Goal: Obtain resource: Obtain resource

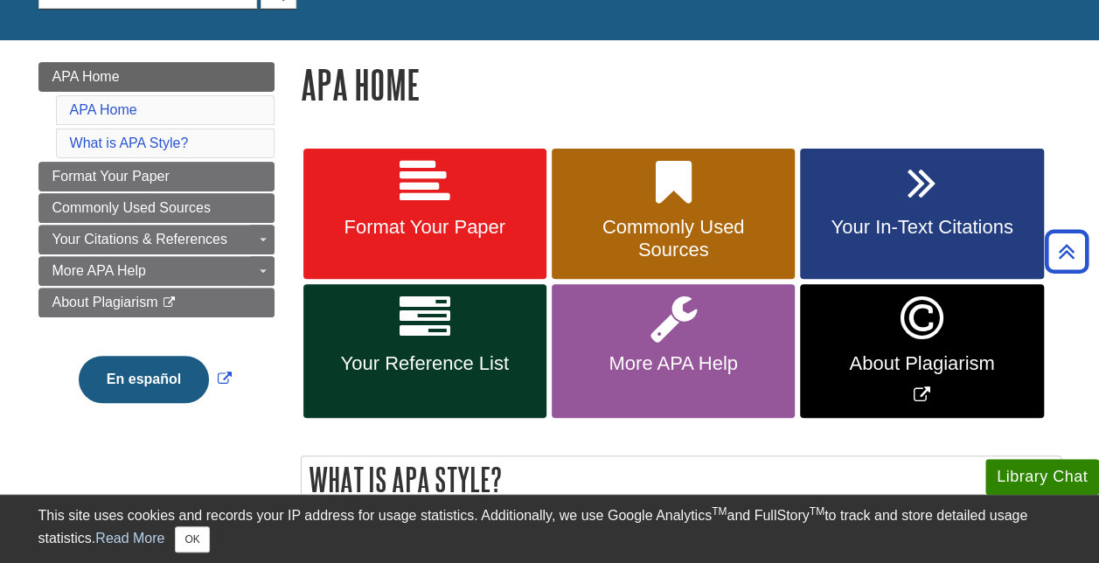
scroll to position [197, 0]
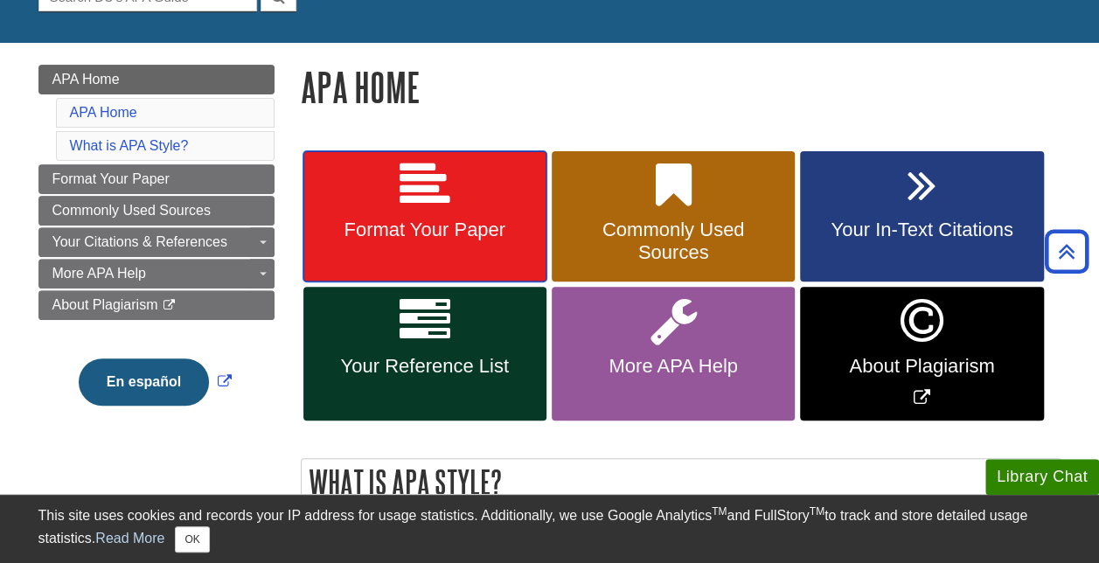
click at [458, 184] on link "Format Your Paper" at bounding box center [424, 216] width 243 height 131
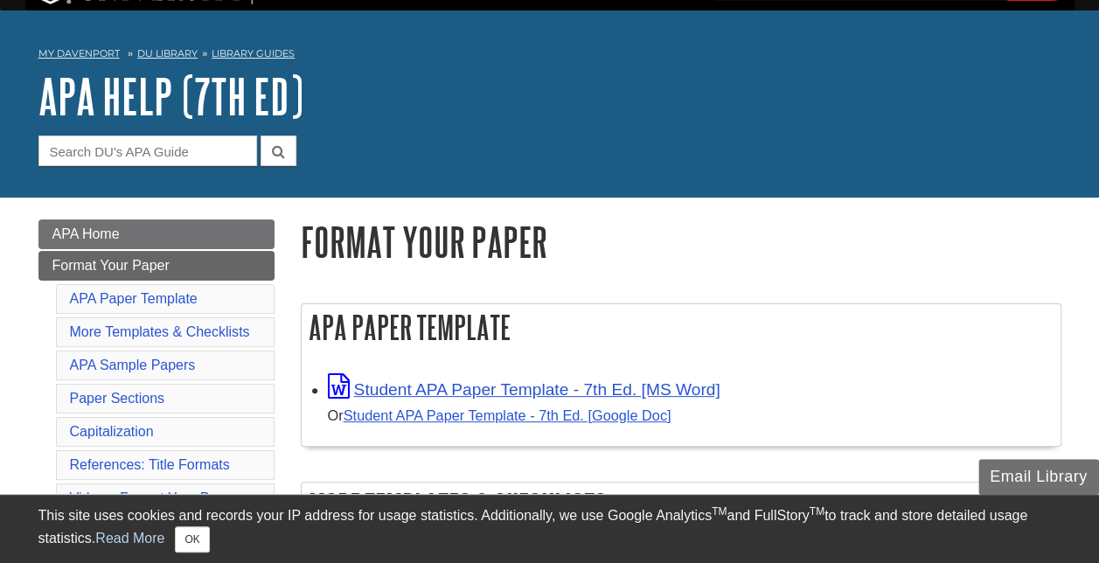
scroll to position [45, 0]
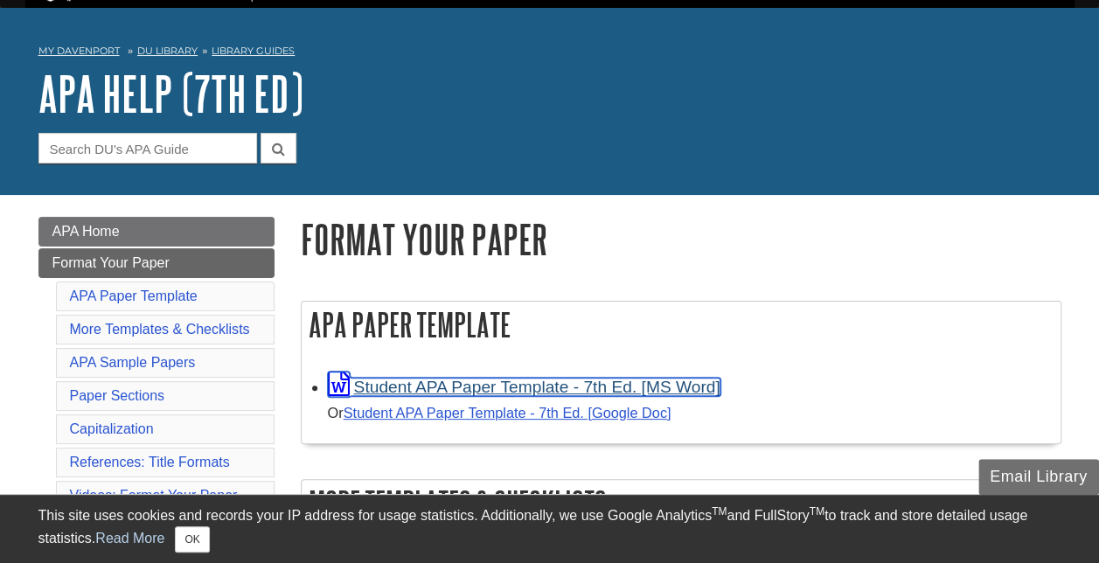
click at [512, 388] on link "Student APA Paper Template - 7th Ed. [MS Word]" at bounding box center [524, 387] width 392 height 18
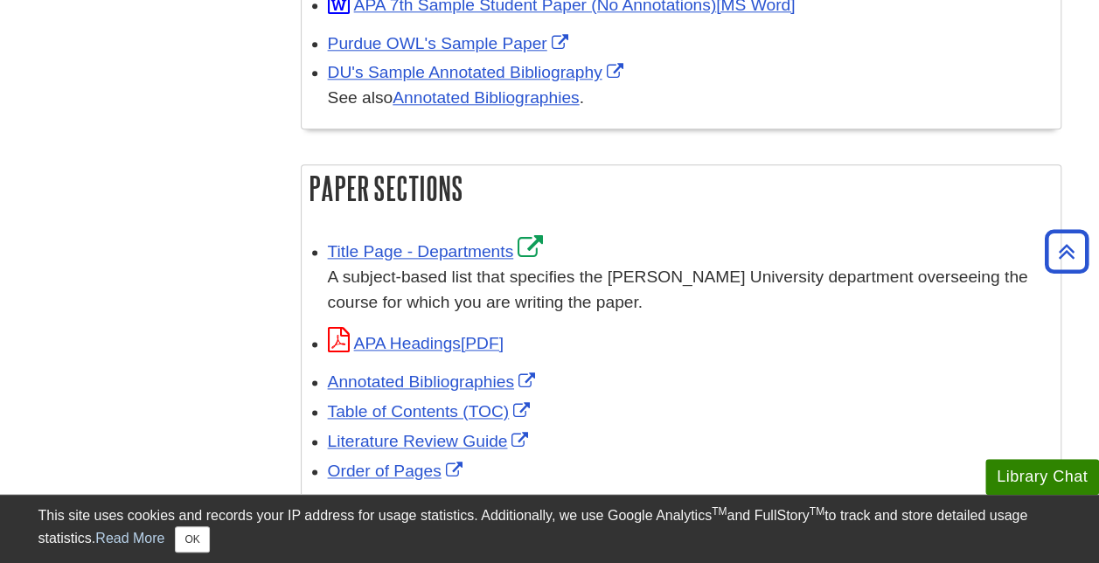
scroll to position [985, 0]
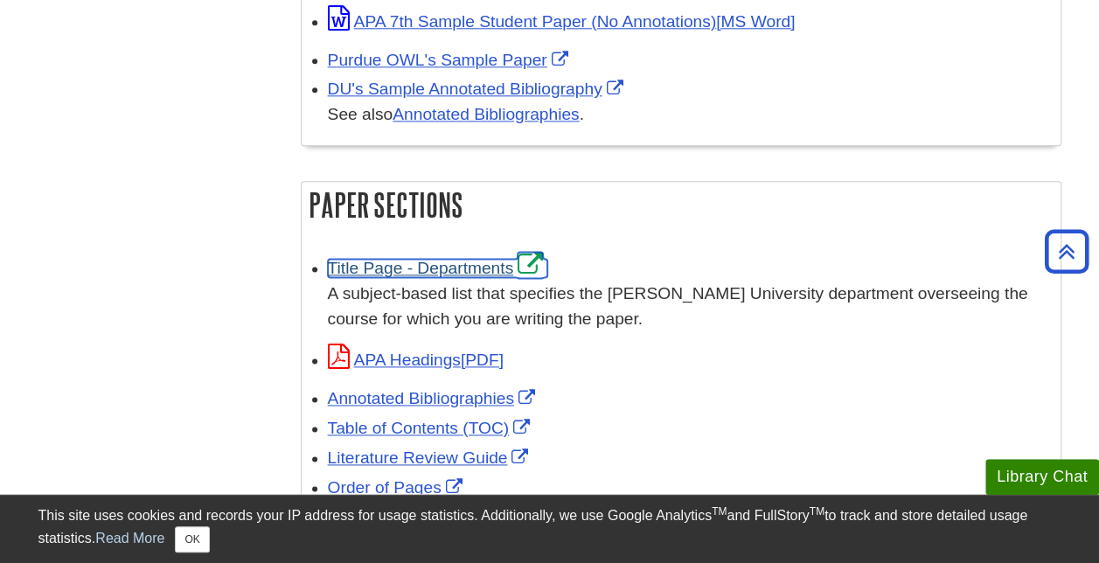
click at [417, 267] on link "Title Page - Departments" at bounding box center [438, 268] width 220 height 18
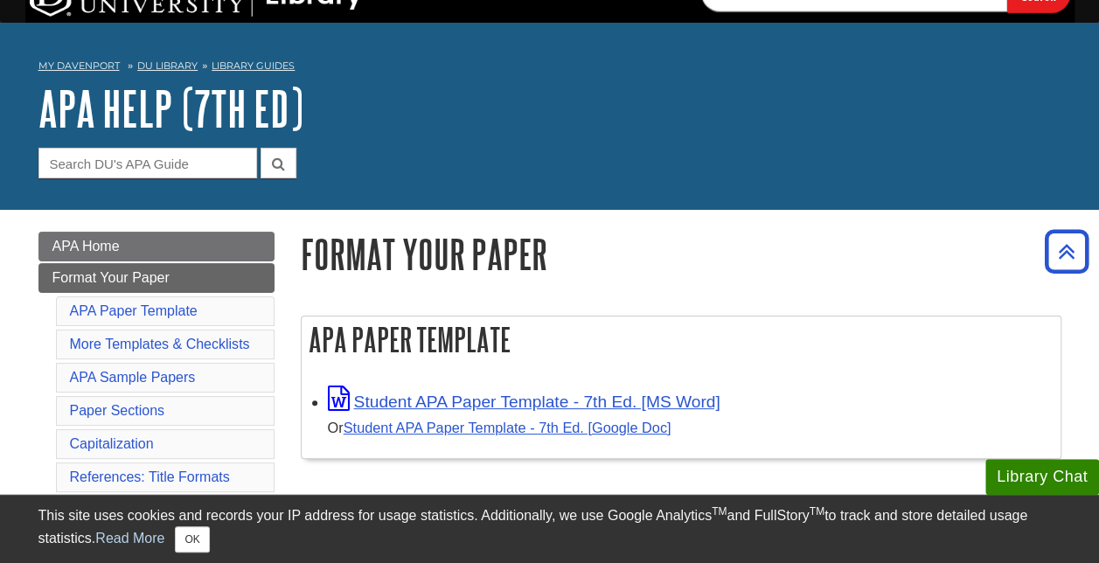
scroll to position [0, 0]
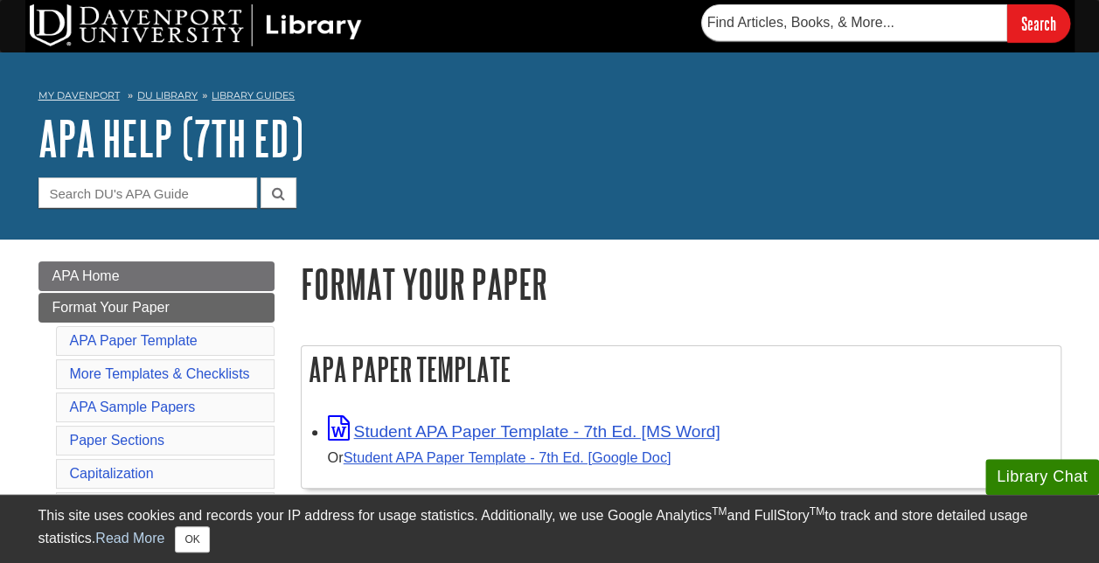
click at [601, 154] on h1 "APA Help (7th Ed)" at bounding box center [549, 138] width 1023 height 52
click at [508, 17] on div "Search" at bounding box center [549, 26] width 1049 height 52
click at [491, 15] on div "Search" at bounding box center [549, 26] width 1049 height 52
